Goal: Information Seeking & Learning: Check status

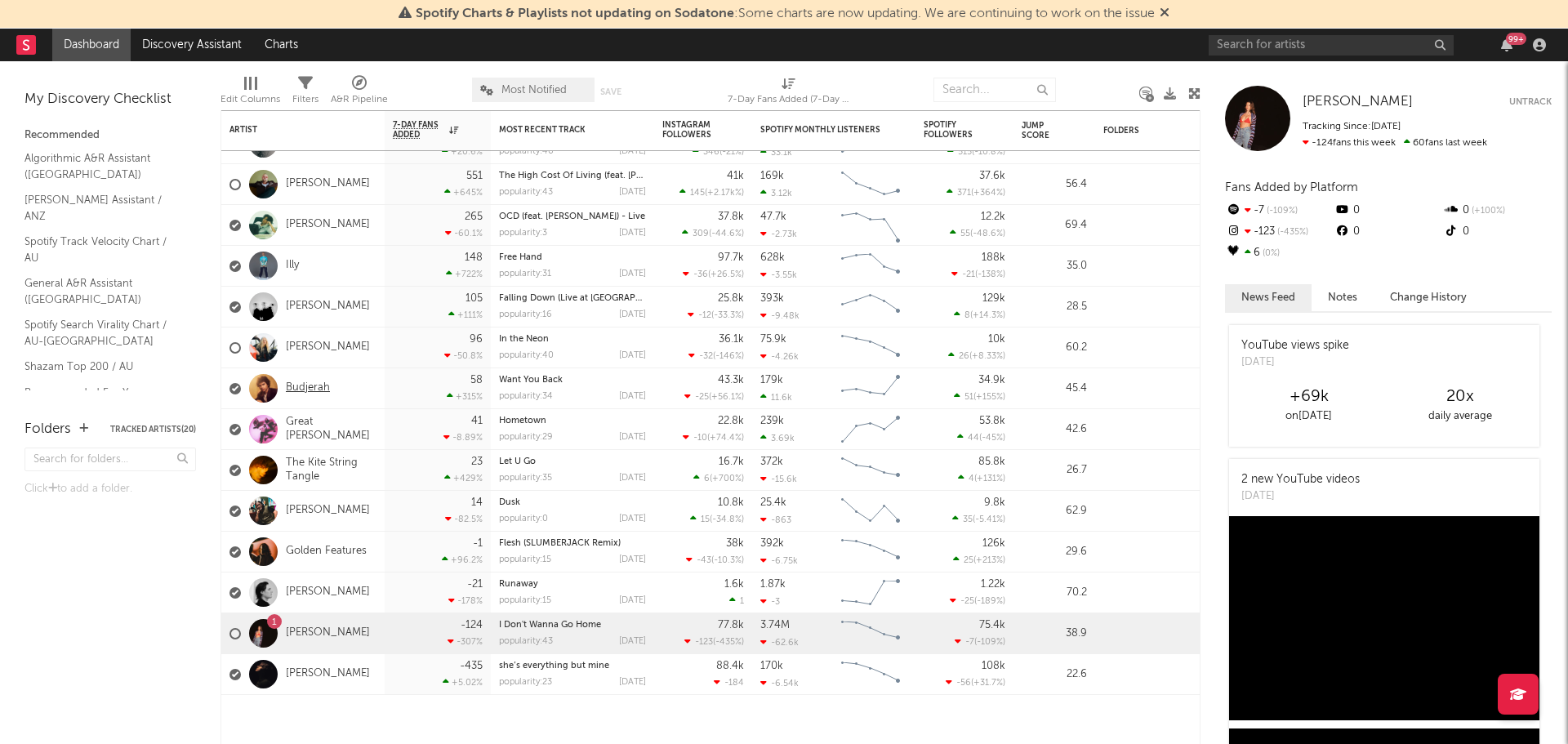
click at [312, 386] on link "Budjerah" at bounding box center [308, 388] width 44 height 14
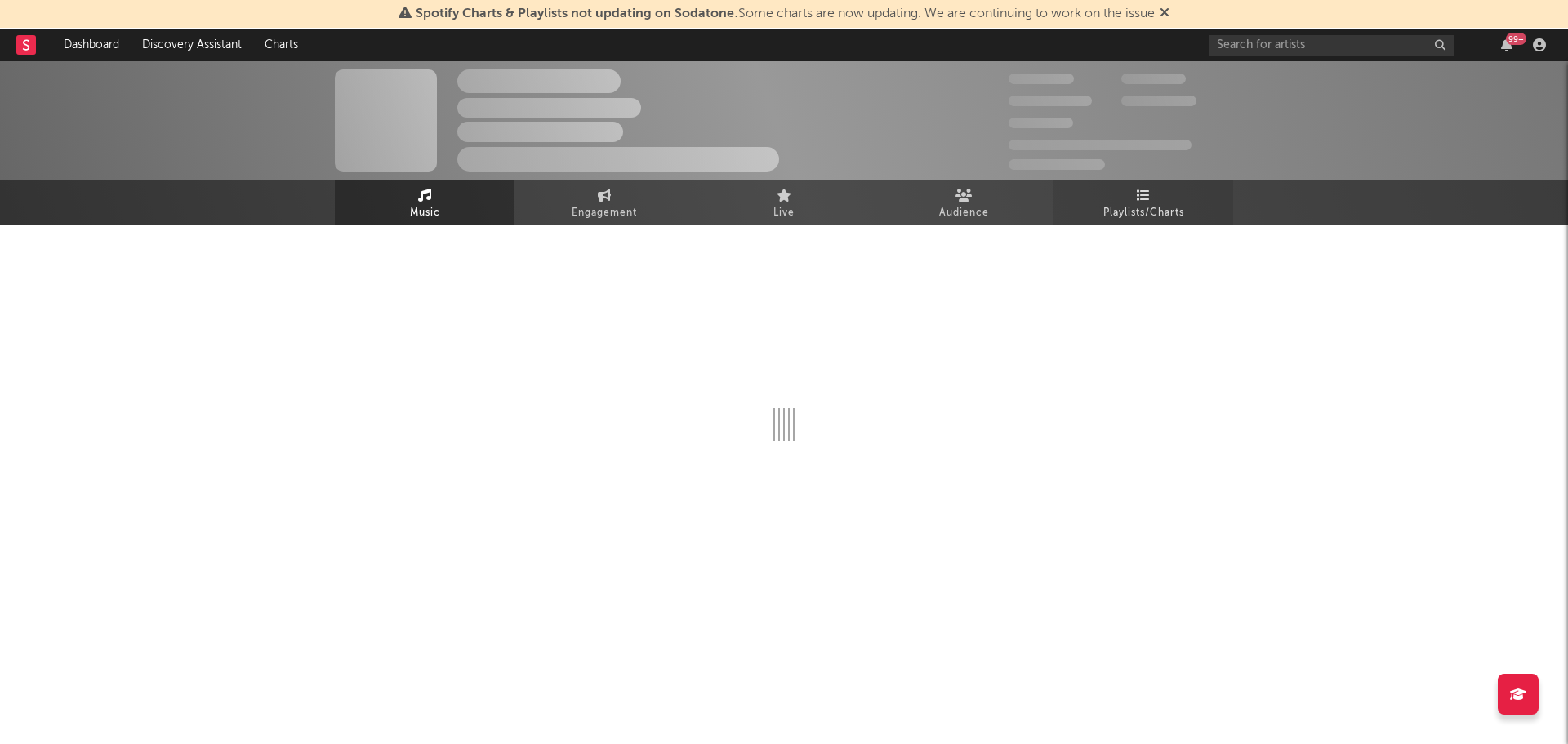
click at [1123, 201] on link "Playlists/Charts" at bounding box center [1143, 202] width 180 height 45
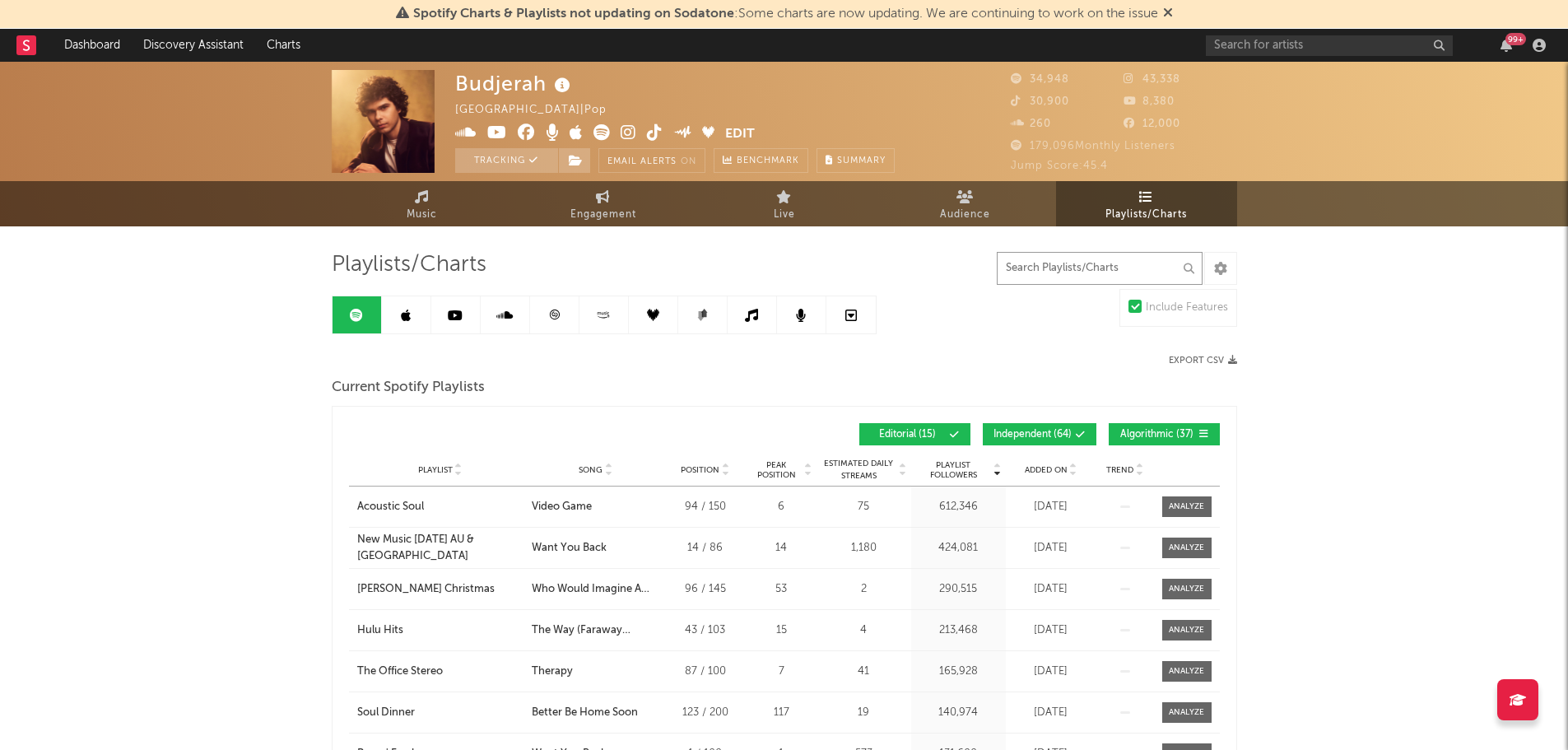
click at [1065, 266] on input "text" at bounding box center [1099, 268] width 205 height 33
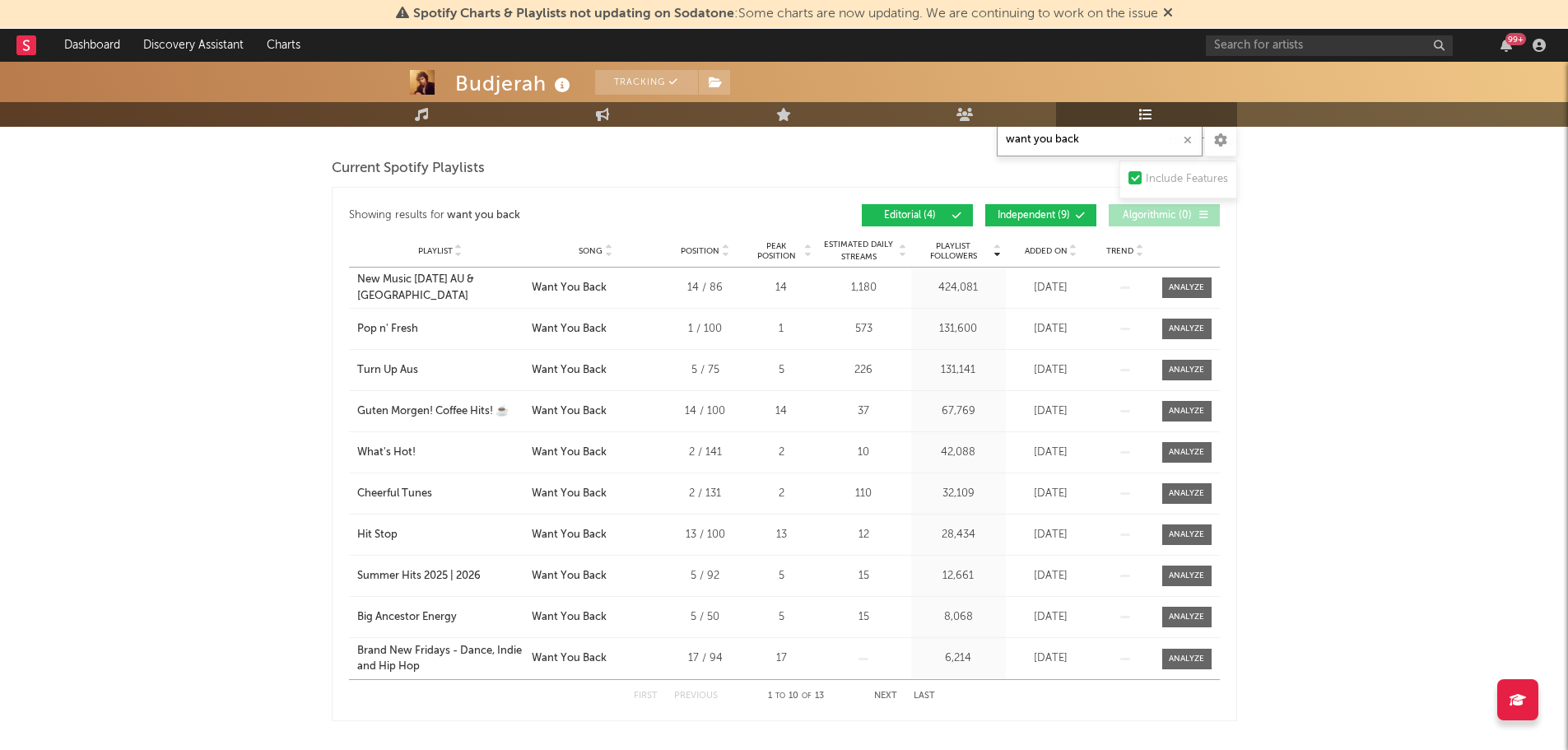
scroll to position [247, 0]
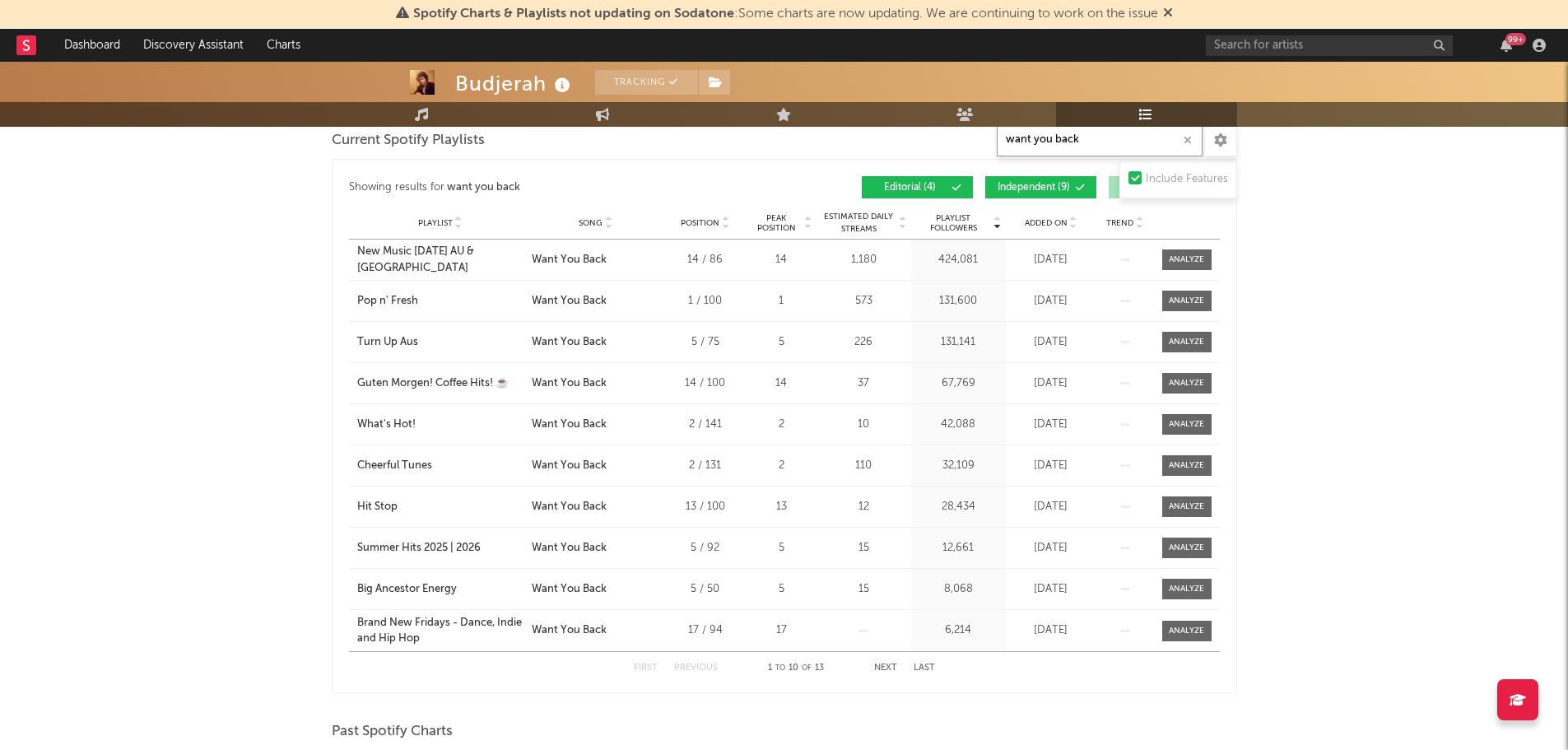
type input "want you back"
click at [1318, 408] on div "Budjerah Tracking [GEOGRAPHIC_DATA] | Pop Edit Tracking Email Alerts On Benchma…" at bounding box center [784, 650] width 1568 height 1672
